Goal: Check status: Check status

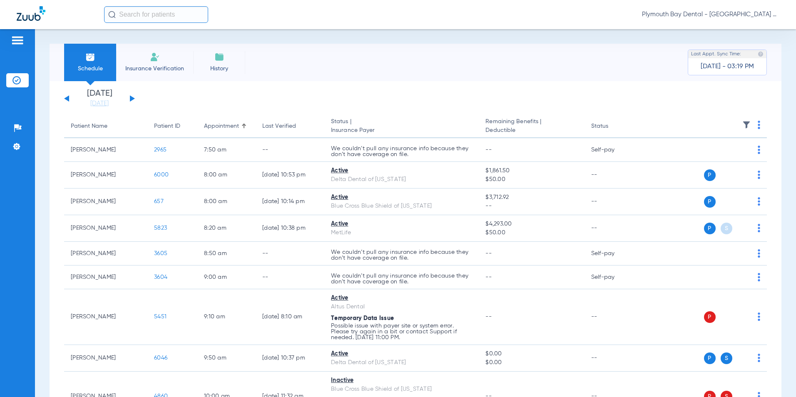
click at [132, 101] on div "[DATE] [DATE] [DATE] [DATE] [DATE] [DATE] [DATE] [DATE] [DATE] [DATE] [DATE] [D…" at bounding box center [99, 99] width 71 height 18
click at [131, 98] on button at bounding box center [132, 98] width 5 height 6
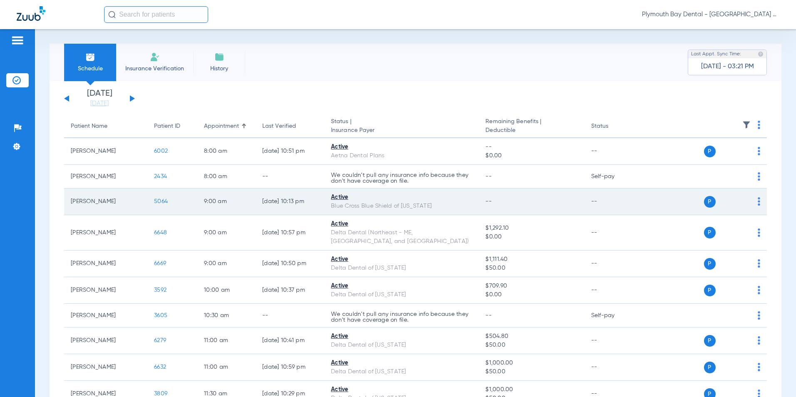
click at [164, 203] on span "5064" at bounding box center [161, 202] width 14 height 6
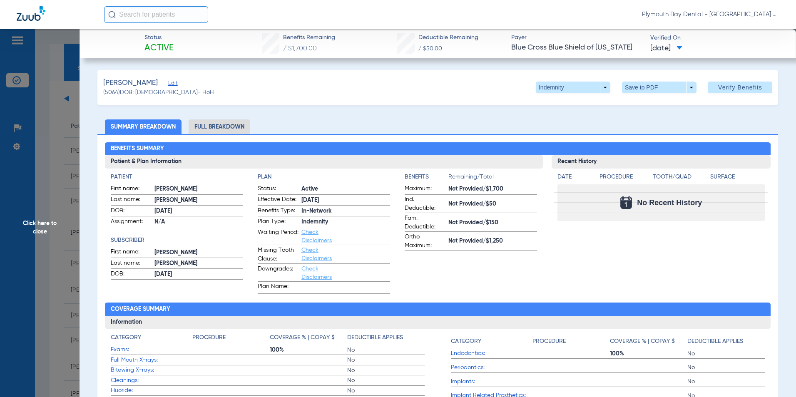
click at [211, 126] on li "Full Breakdown" at bounding box center [220, 126] width 62 height 15
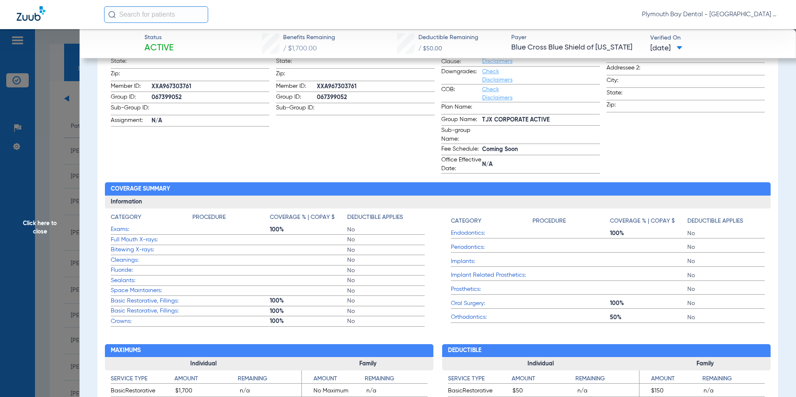
scroll to position [250, 0]
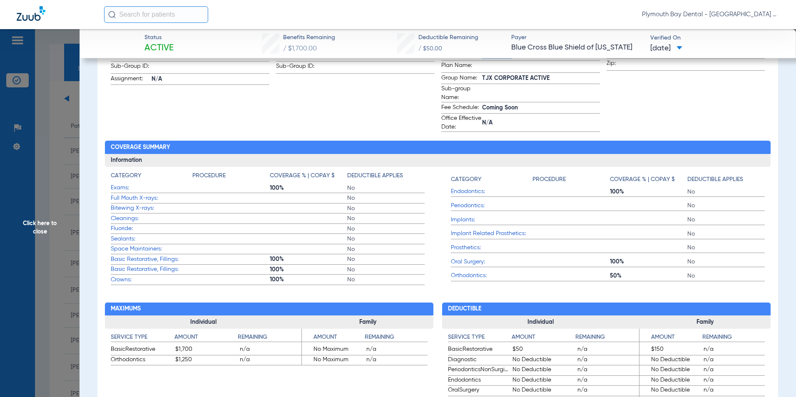
click at [49, 139] on span "Click here to close" at bounding box center [40, 227] width 80 height 397
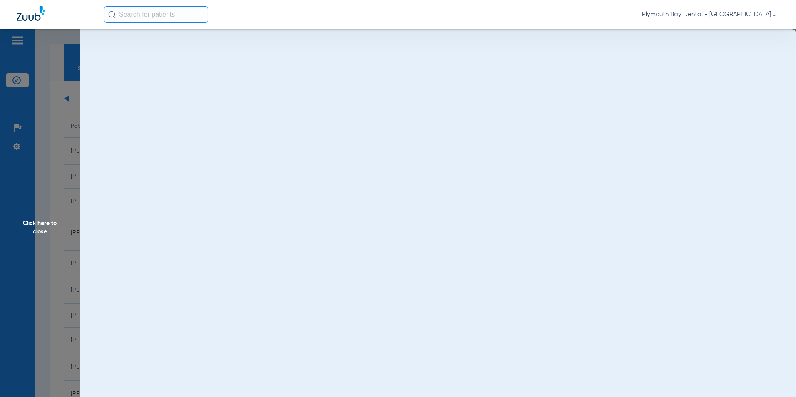
scroll to position [0, 0]
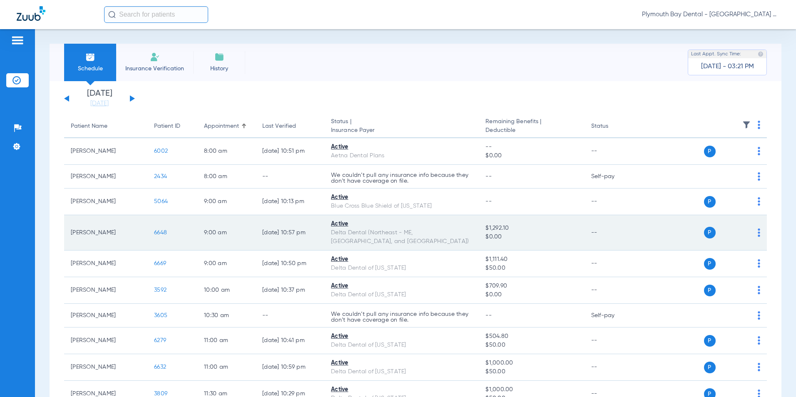
click at [156, 230] on span "6648" at bounding box center [160, 233] width 13 height 6
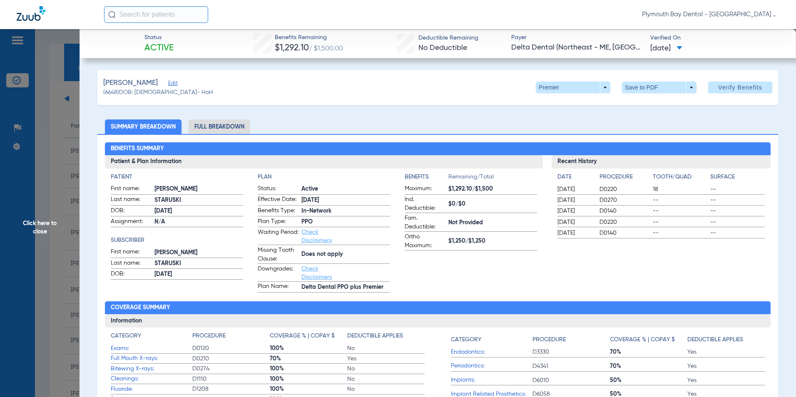
click at [51, 158] on span "Click here to close" at bounding box center [40, 227] width 80 height 397
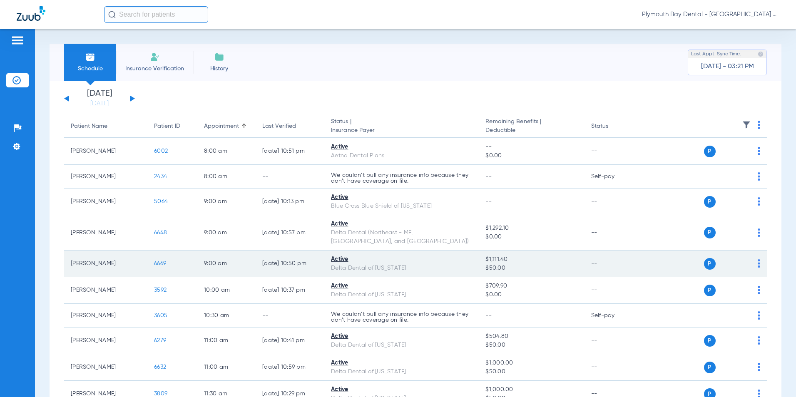
click at [159, 261] on span "6669" at bounding box center [160, 264] width 12 height 6
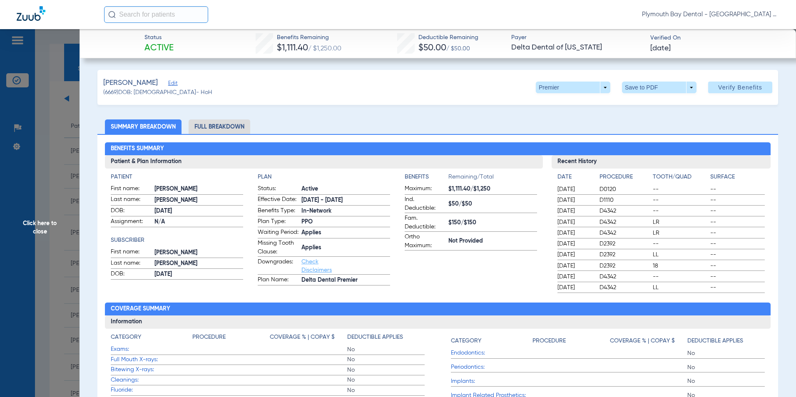
click at [214, 128] on li "Full Breakdown" at bounding box center [220, 126] width 62 height 15
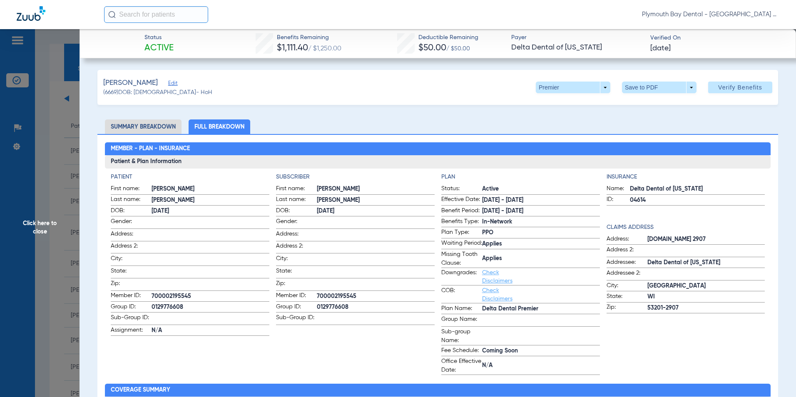
click at [58, 156] on span "Click here to close" at bounding box center [40, 227] width 80 height 397
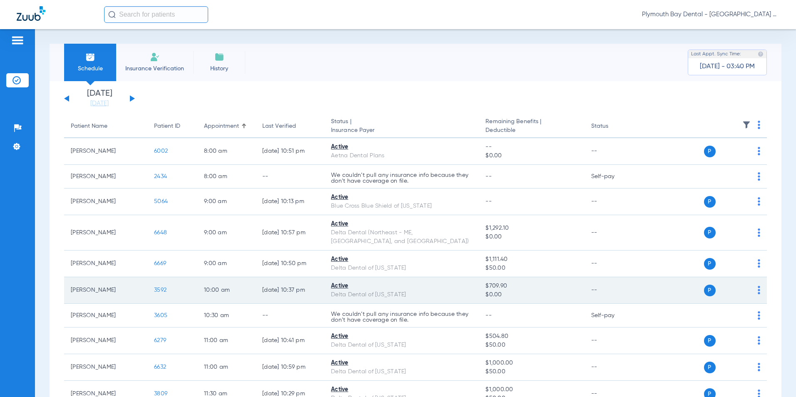
click at [161, 287] on span "3592" at bounding box center [160, 290] width 12 height 6
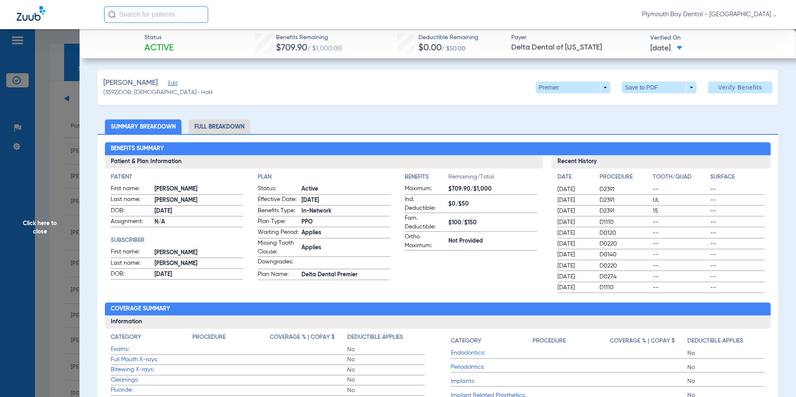
click at [57, 103] on span "Click here to close" at bounding box center [40, 227] width 80 height 397
